Goal: Task Accomplishment & Management: Use online tool/utility

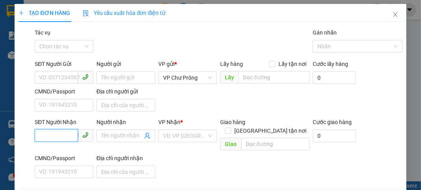
click at [47, 138] on input "SĐT Người Nhận" at bounding box center [56, 135] width 43 height 13
click at [65, 150] on div "0981056566" at bounding box center [63, 151] width 48 height 9
type input "0981056566"
type input "N4 ĐỒNG XOÀI"
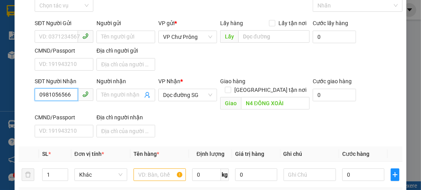
scroll to position [94, 0]
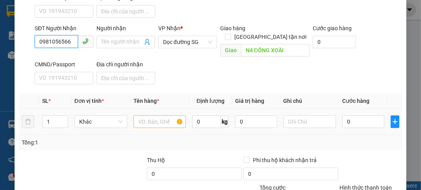
type input "0981056566"
click at [154, 116] on input "text" at bounding box center [159, 122] width 53 height 13
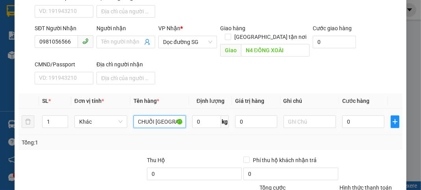
scroll to position [0, 4]
type input "CHUỐI [GEOGRAPHIC_DATA]"
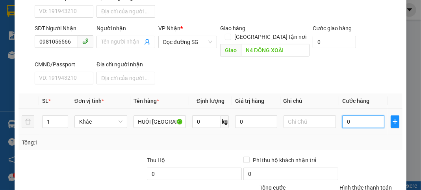
click at [360, 116] on input "0" at bounding box center [363, 122] width 42 height 13
type input "1"
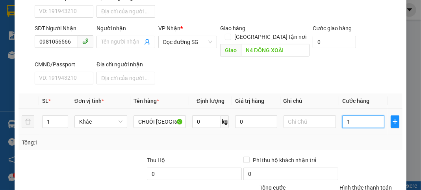
type input "19"
type input "190"
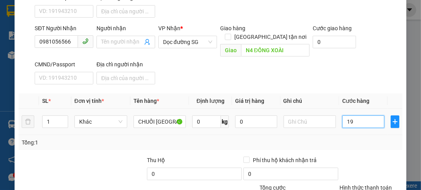
type input "190"
type input "1.900"
type input "19.000"
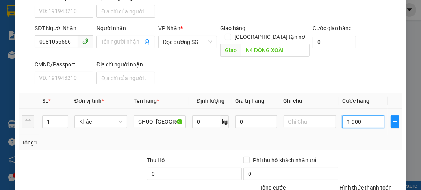
type input "19.000"
type input "190.000"
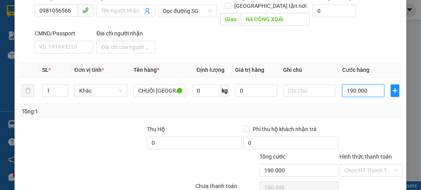
scroll to position [154, 0]
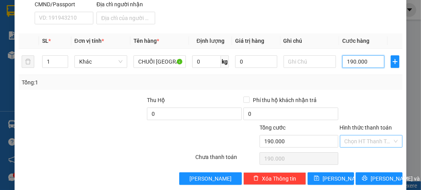
type input "190.000"
click at [360, 136] on input "Hình thức thanh toán" at bounding box center [368, 142] width 48 height 12
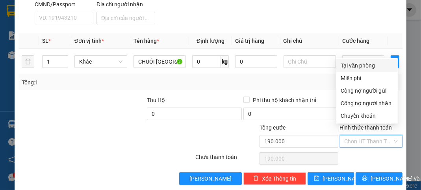
click at [377, 66] on div "Tại văn phòng" at bounding box center [366, 65] width 52 height 9
type input "0"
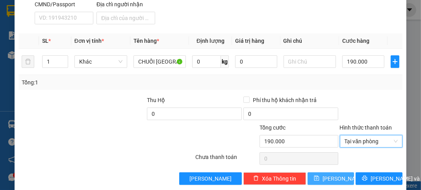
click at [324, 173] on button "[PERSON_NAME]" at bounding box center [330, 179] width 46 height 13
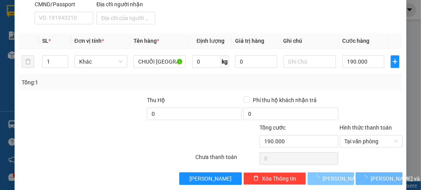
type input "0"
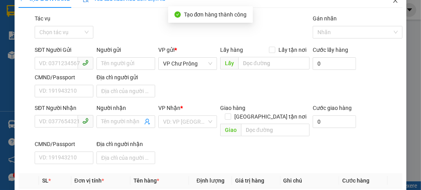
scroll to position [0, 0]
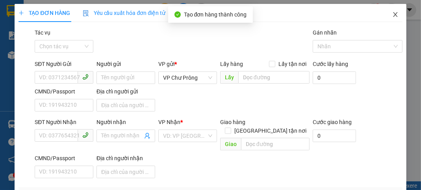
click at [392, 13] on icon "close" at bounding box center [395, 14] width 6 height 6
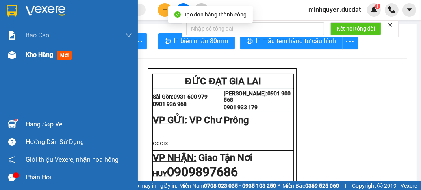
click at [42, 57] on span "Kho hàng" at bounding box center [40, 54] width 28 height 7
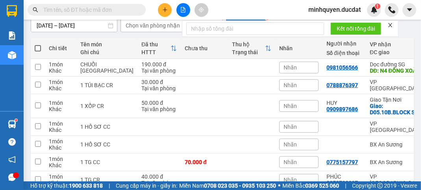
scroll to position [94, 0]
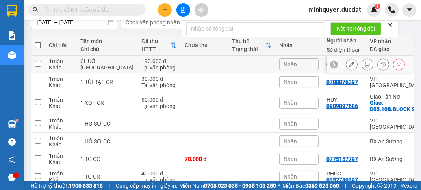
click at [141, 67] on div "Tại văn phòng" at bounding box center [158, 68] width 35 height 6
checkbox input "true"
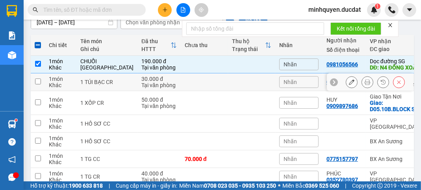
click at [188, 91] on td at bounding box center [204, 83] width 47 height 18
checkbox input "true"
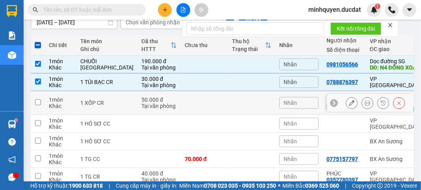
click at [181, 113] on td at bounding box center [204, 103] width 47 height 24
checkbox input "true"
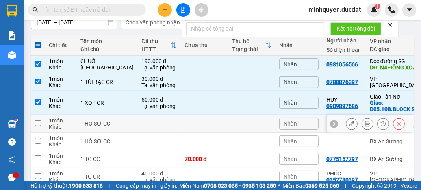
click at [228, 129] on td at bounding box center [251, 124] width 47 height 18
checkbox input "true"
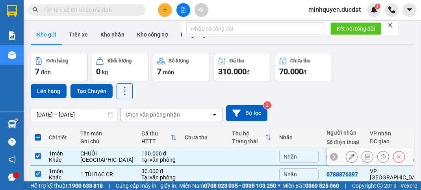
scroll to position [0, 0]
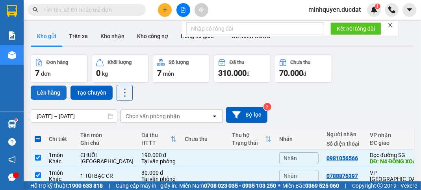
click at [44, 88] on button "Lên hàng" at bounding box center [49, 93] width 36 height 14
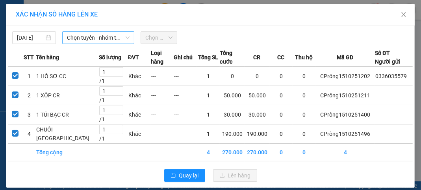
click at [97, 38] on span "Chọn tuyến - nhóm tuyến" at bounding box center [98, 38] width 63 height 12
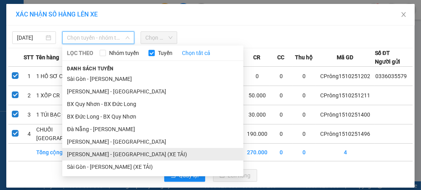
click at [124, 156] on li "[PERSON_NAME] - [GEOGRAPHIC_DATA] (XE TẢI)" at bounding box center [152, 154] width 181 height 13
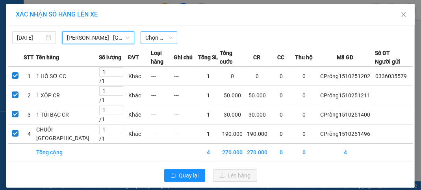
click at [161, 37] on span "Chọn chuyến" at bounding box center [158, 38] width 27 height 12
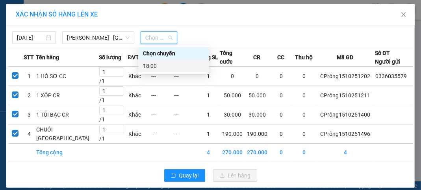
click at [179, 69] on div "18:00" at bounding box center [173, 66] width 61 height 9
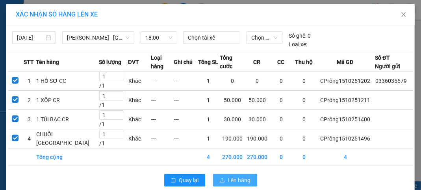
click at [236, 185] on span "Lên hàng" at bounding box center [239, 180] width 23 height 9
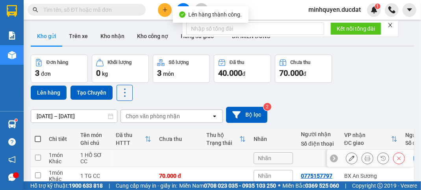
click at [113, 156] on td at bounding box center [133, 159] width 43 height 18
checkbox input "true"
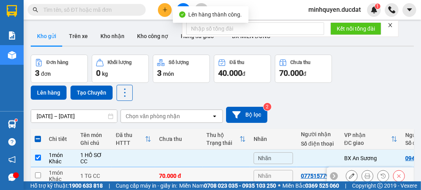
click at [107, 174] on div "1 TG CC" at bounding box center [94, 176] width 28 height 6
checkbox input "true"
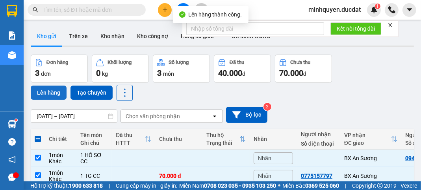
click at [55, 91] on button "Lên hàng" at bounding box center [49, 93] width 36 height 14
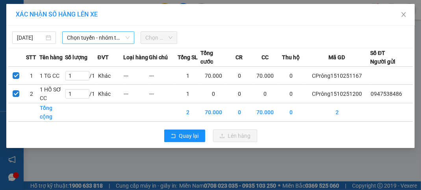
click at [103, 33] on span "Chọn tuyến - nhóm tuyến" at bounding box center [98, 38] width 63 height 12
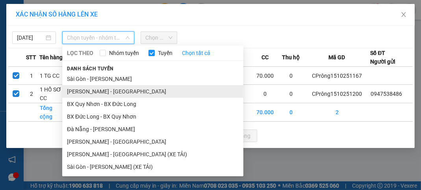
click at [111, 92] on li "[PERSON_NAME] - [GEOGRAPHIC_DATA]" at bounding box center [152, 91] width 181 height 13
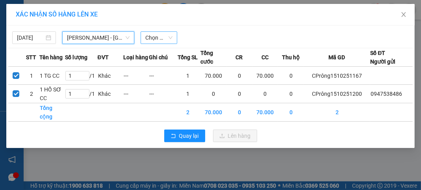
click at [158, 37] on span "Chọn chuyến" at bounding box center [158, 38] width 27 height 12
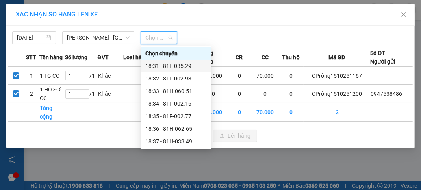
click at [190, 66] on div "18:31 - 81E-035.29" at bounding box center [175, 66] width 61 height 9
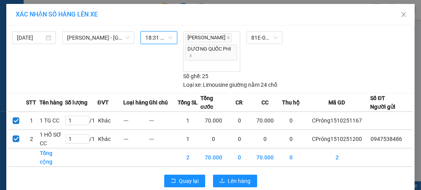
scroll to position [19, 0]
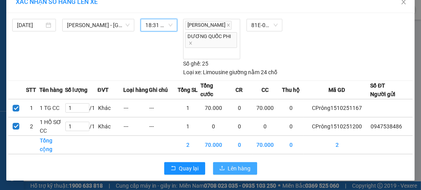
click at [240, 166] on span "Lên hàng" at bounding box center [239, 168] width 23 height 9
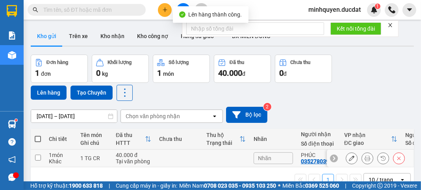
click at [161, 162] on td at bounding box center [178, 159] width 47 height 18
checkbox input "true"
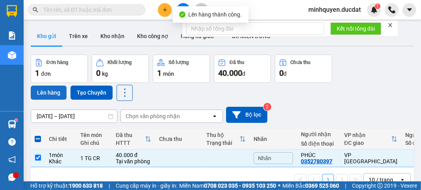
click at [57, 90] on button "Lên hàng" at bounding box center [49, 93] width 36 height 14
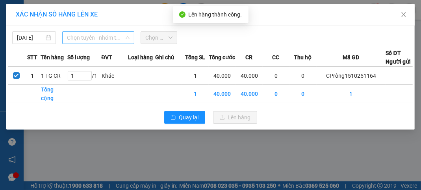
click at [90, 37] on span "Chọn tuyến - nhóm tuyến" at bounding box center [98, 38] width 63 height 12
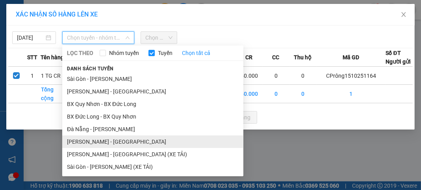
click at [107, 143] on li "[PERSON_NAME] - [GEOGRAPHIC_DATA]" at bounding box center [152, 142] width 181 height 13
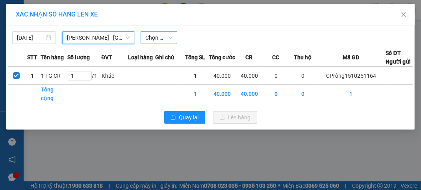
click at [157, 35] on span "Chọn chuyến" at bounding box center [158, 38] width 27 height 12
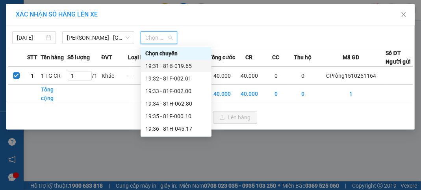
click at [180, 65] on div "19:31 - 81B-019.65" at bounding box center [175, 66] width 61 height 9
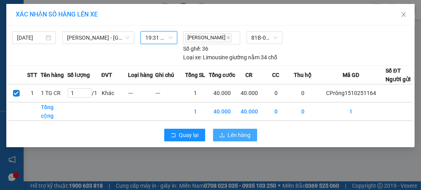
click at [250, 142] on button "Lên hàng" at bounding box center [235, 135] width 44 height 13
